Goal: Information Seeking & Learning: Learn about a topic

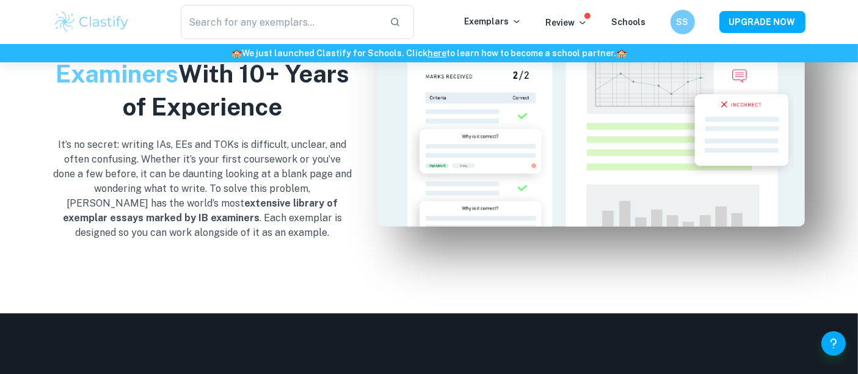
scroll to position [1218, 0]
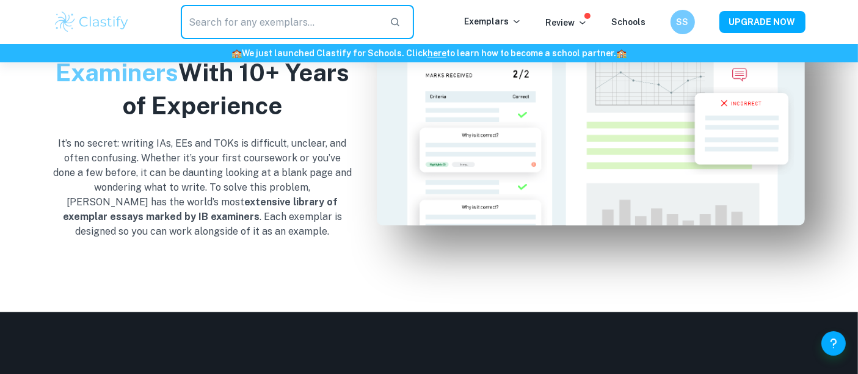
click at [264, 21] on input "text" at bounding box center [281, 22] width 200 height 34
type input "extended essay"
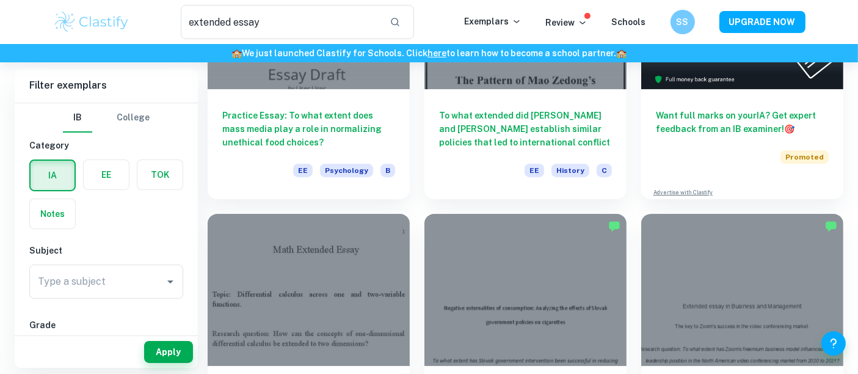
scroll to position [202, 0]
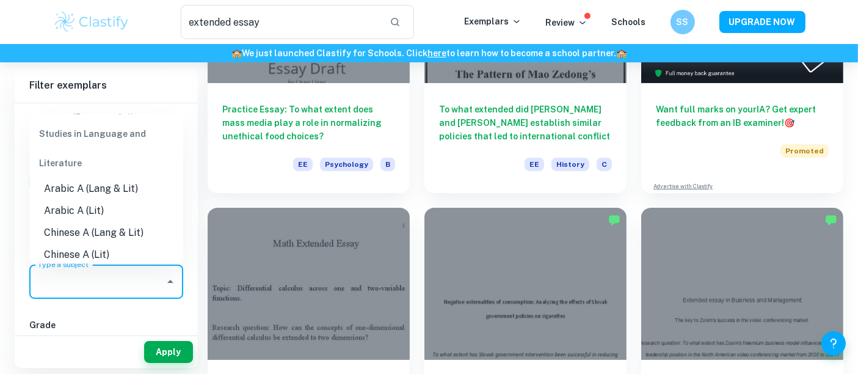
click at [74, 282] on input "Type a subject" at bounding box center [97, 281] width 125 height 23
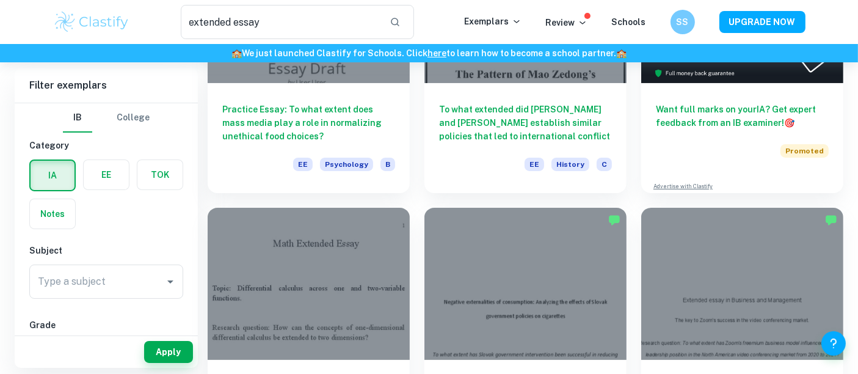
click at [96, 174] on label "button" at bounding box center [106, 174] width 45 height 29
click at [0, 0] on input "radio" at bounding box center [0, 0] width 0 height 0
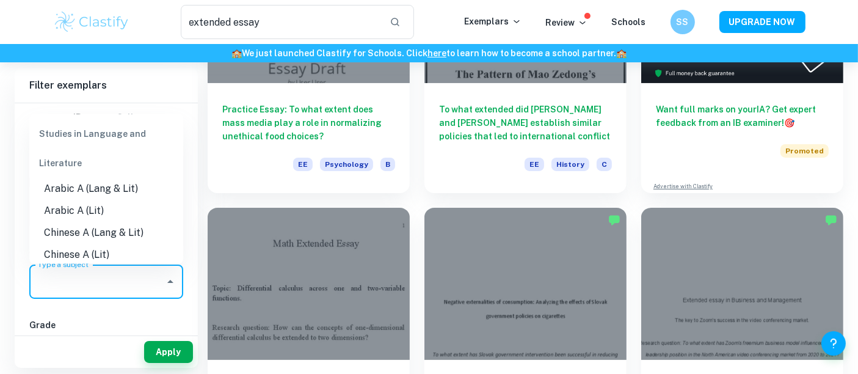
click at [115, 287] on input "Type a subject" at bounding box center [97, 281] width 125 height 23
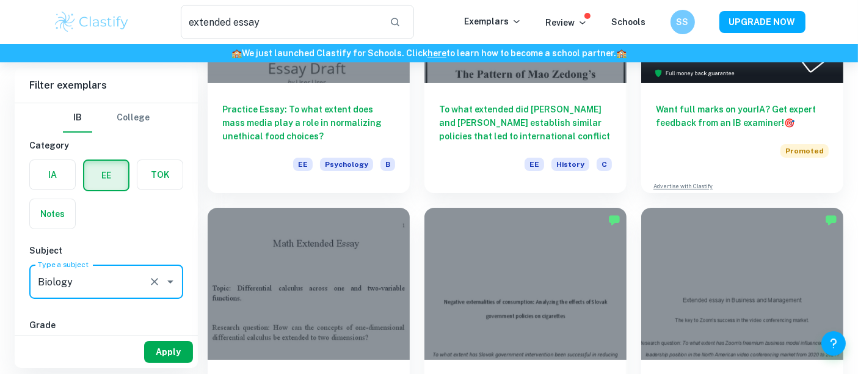
type input "Biology"
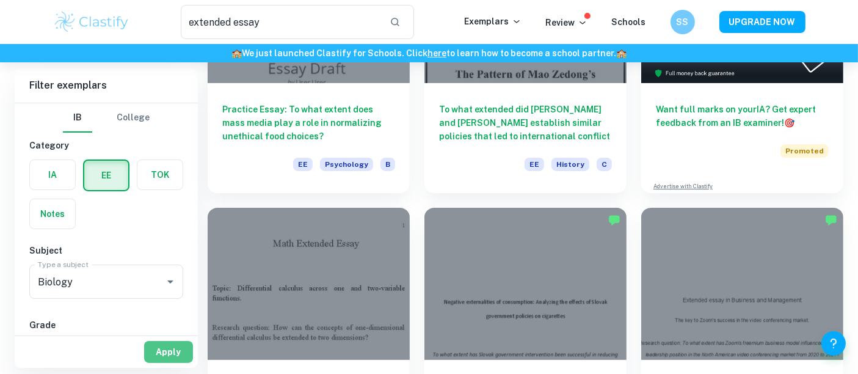
click at [170, 349] on button "Apply" at bounding box center [168, 352] width 49 height 22
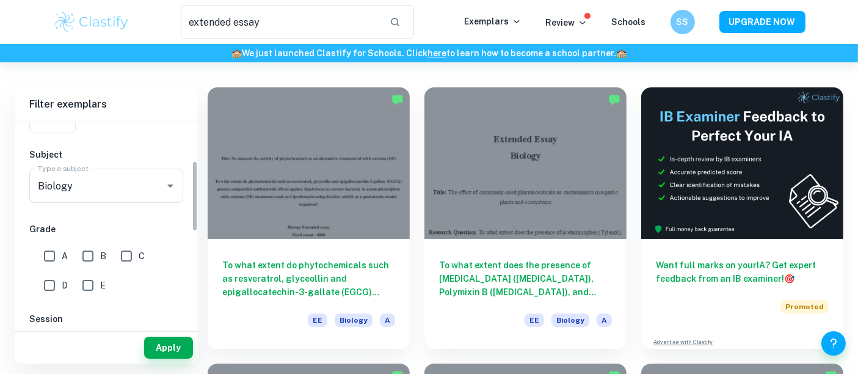
scroll to position [115, 0]
click at [56, 255] on input "A" at bounding box center [49, 256] width 24 height 24
click at [40, 247] on input "A" at bounding box center [49, 256] width 24 height 24
checkbox input "false"
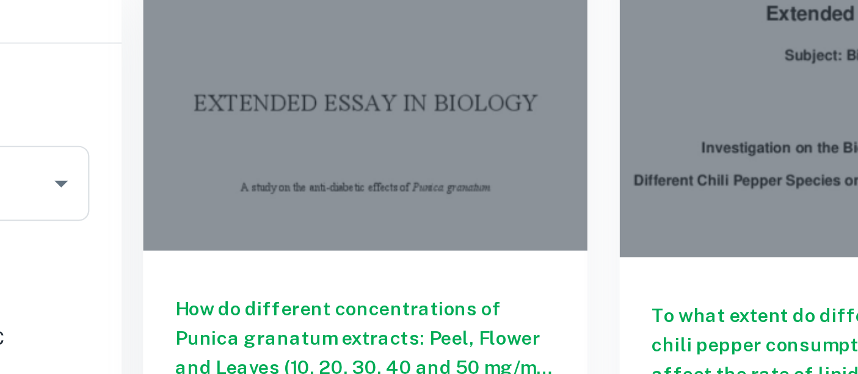
scroll to position [1465, 0]
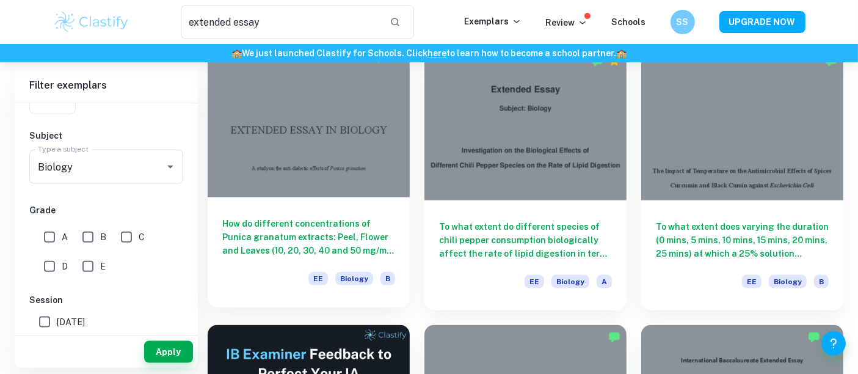
click at [316, 161] on div at bounding box center [309, 121] width 202 height 151
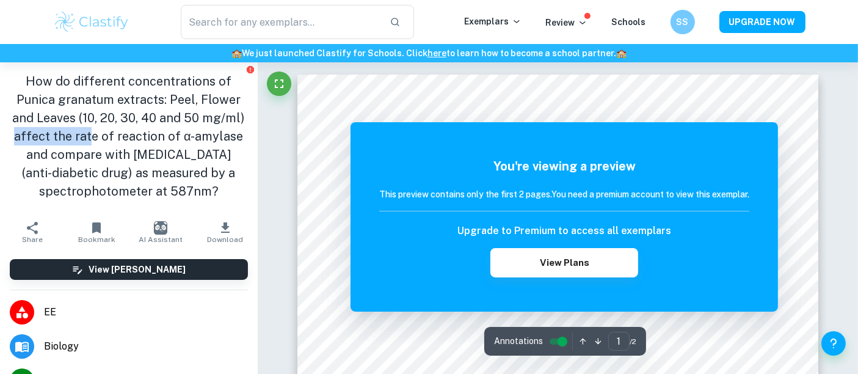
drag, startPoint x: 61, startPoint y: 140, endPoint x: 132, endPoint y: 142, distance: 70.9
click at [132, 142] on h1 "How do different concentrations of Punica granatum extracts: Peel, Flower and L…" at bounding box center [129, 136] width 238 height 128
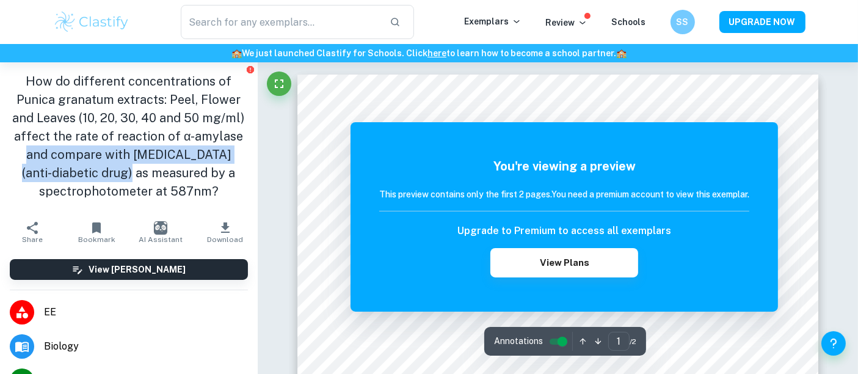
drag, startPoint x: 68, startPoint y: 155, endPoint x: 158, endPoint y: 172, distance: 90.7
click at [158, 172] on h1 "How do different concentrations of Punica granatum extracts: Peel, Flower and L…" at bounding box center [129, 136] width 238 height 128
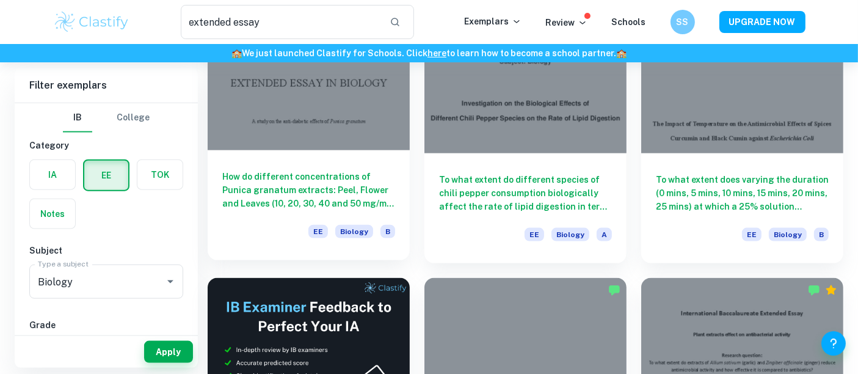
scroll to position [1513, 0]
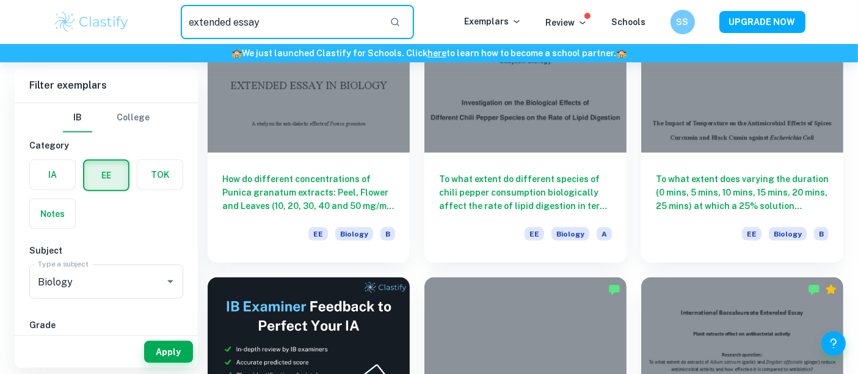
click at [347, 9] on input "extended essay" at bounding box center [281, 22] width 200 height 34
type input "e"
type input "a"
type input "fungal"
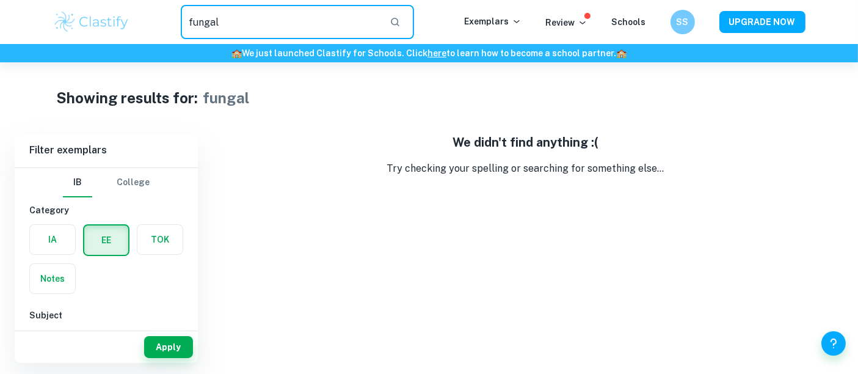
drag, startPoint x: 316, startPoint y: 32, endPoint x: 115, endPoint y: 29, distance: 201.0
click at [115, 29] on div "fungal ​ Exemplars Review Schools SS UPGRADE NOW" at bounding box center [429, 22] width 782 height 34
type input "bacte"
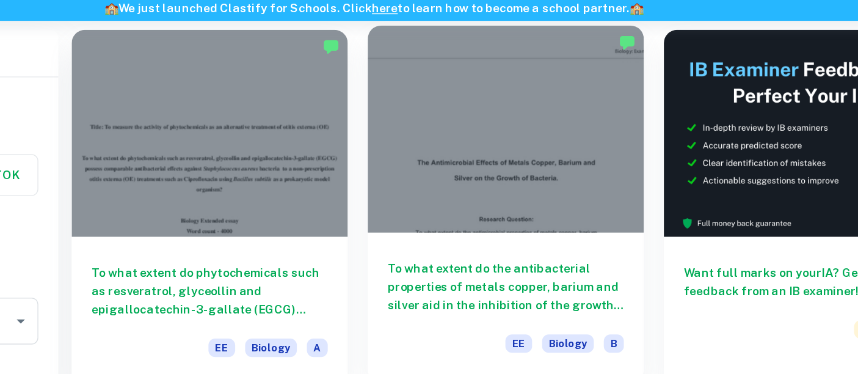
scroll to position [64, 0]
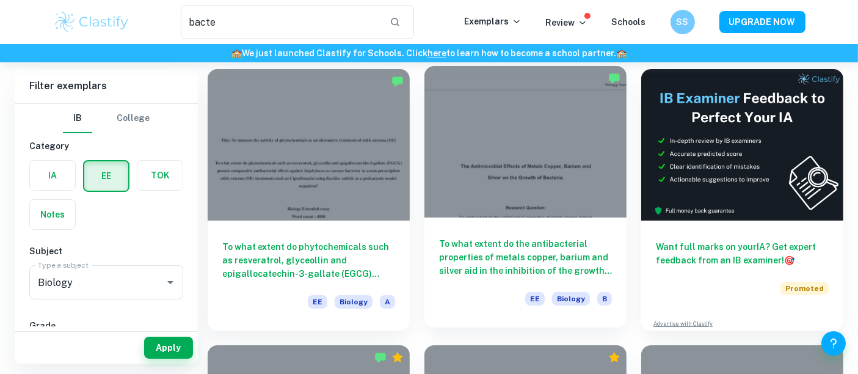
click at [544, 129] on div at bounding box center [525, 141] width 202 height 151
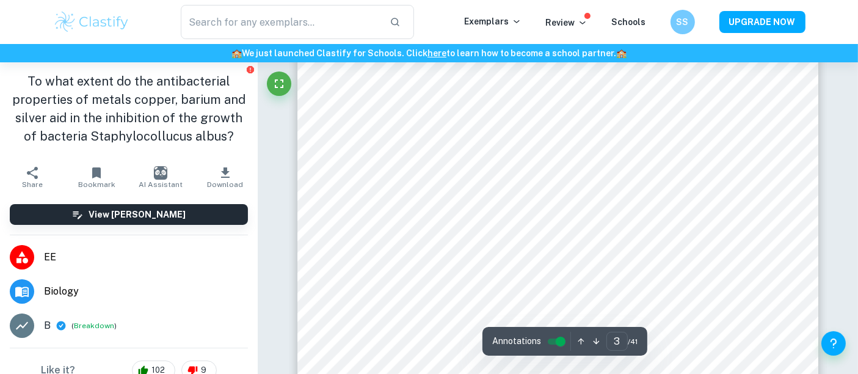
scroll to position [1731, 0]
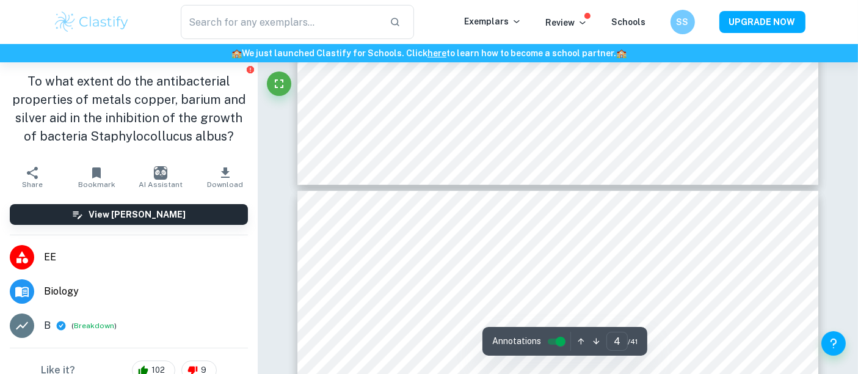
type input "5"
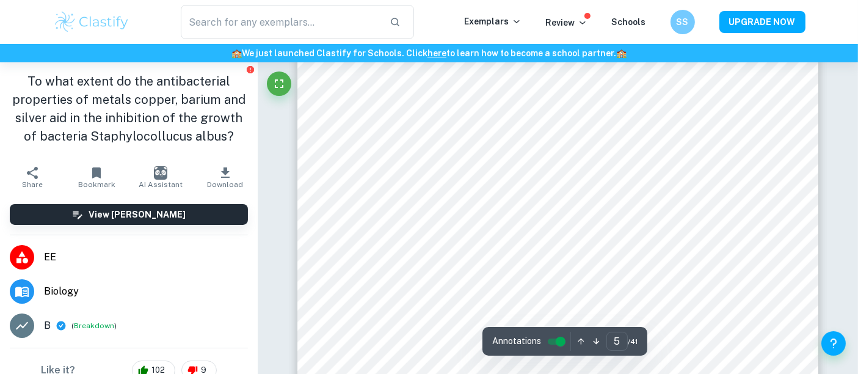
scroll to position [3308, 0]
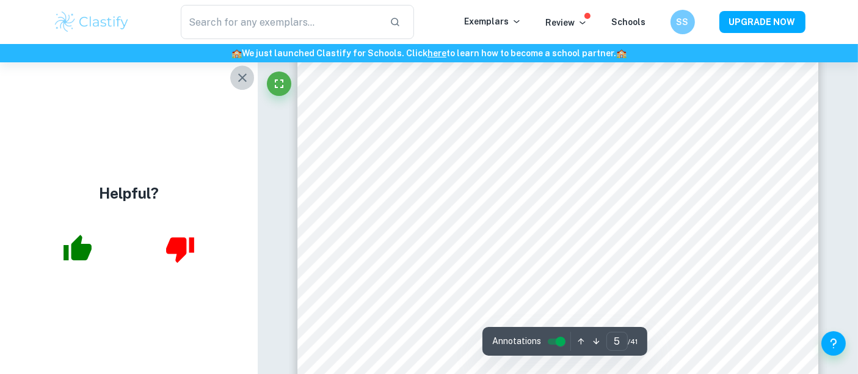
click at [244, 78] on icon "button" at bounding box center [242, 77] width 15 height 15
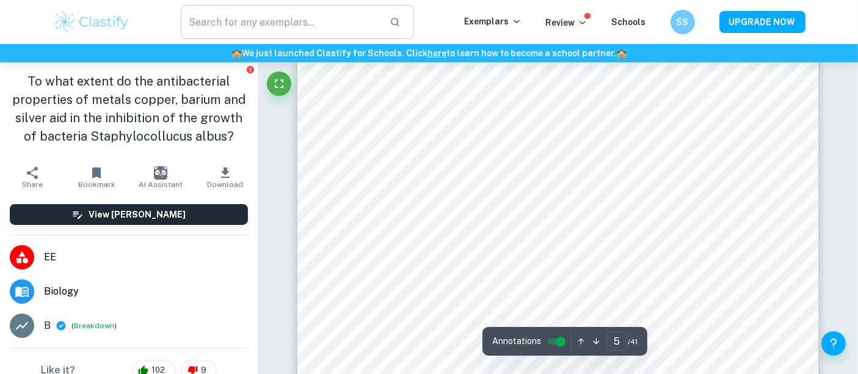
scroll to position [3467, 0]
